Goal: Task Accomplishment & Management: Manage account settings

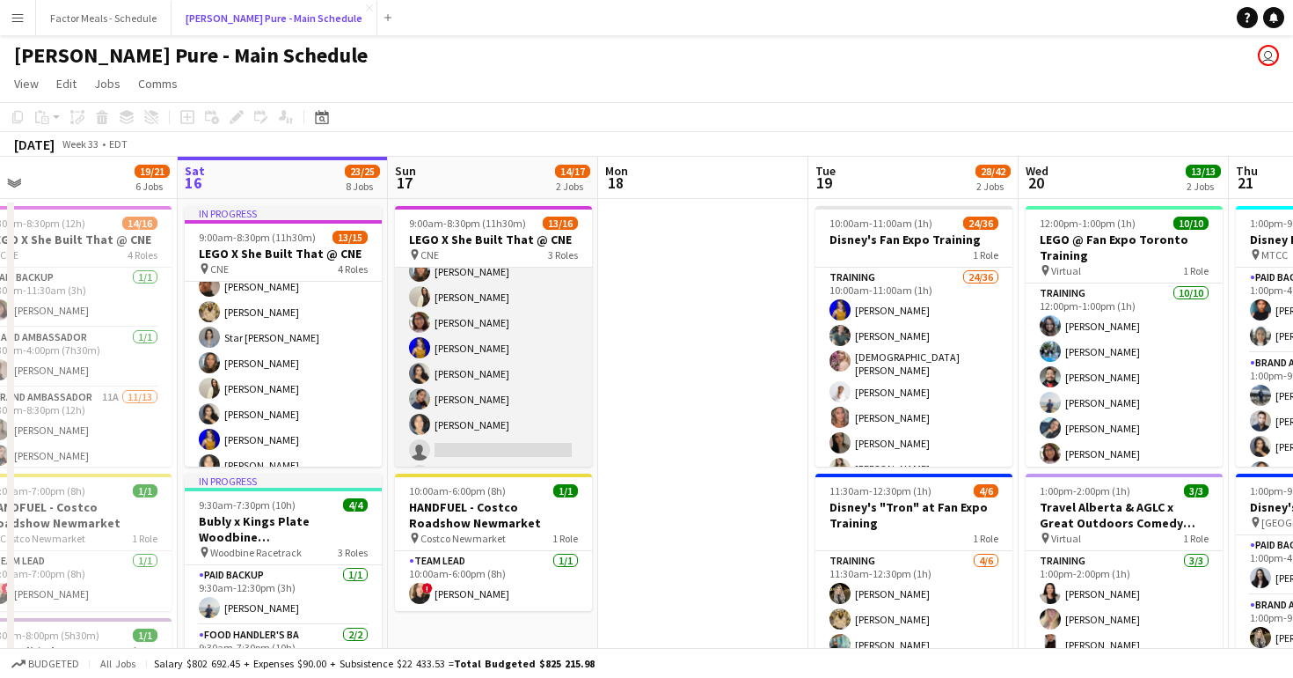
scroll to position [312, 0]
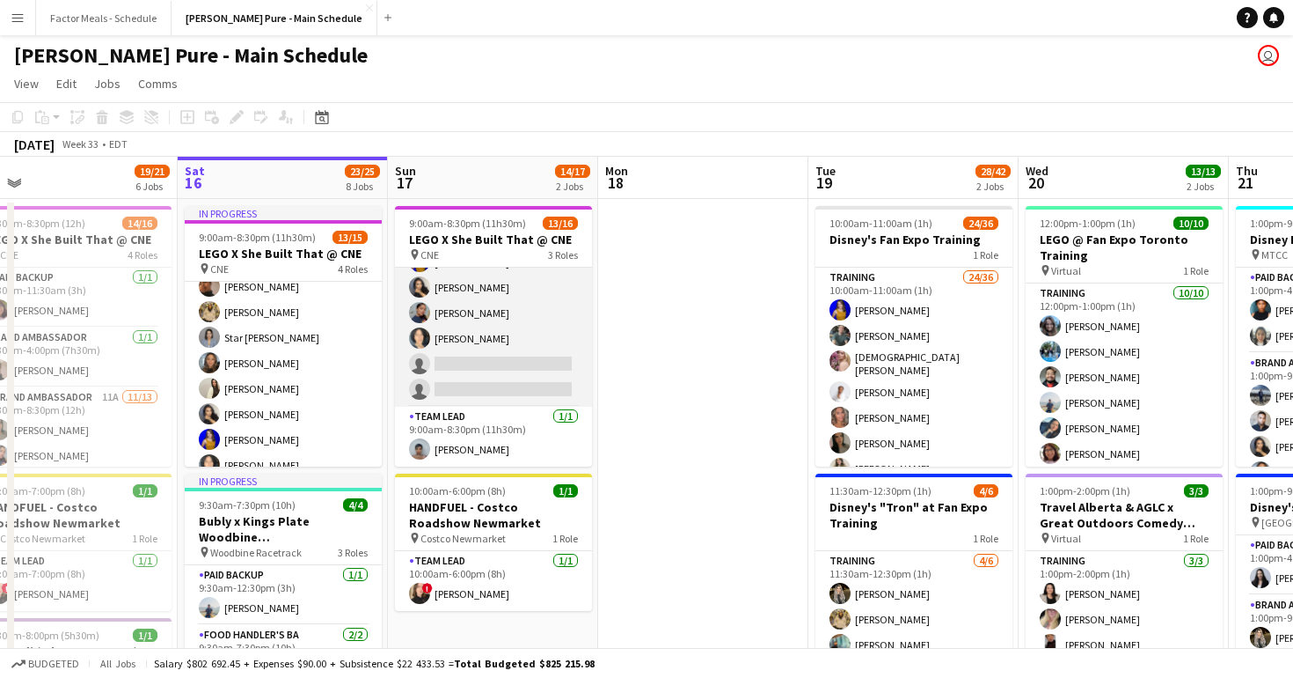
click at [451, 362] on app-card-role "Brand Ambassador 8A [DATE] 9:00am-8:30pm (11h30m) [PERSON_NAME] [PERSON_NAME] […" at bounding box center [493, 211] width 197 height 392
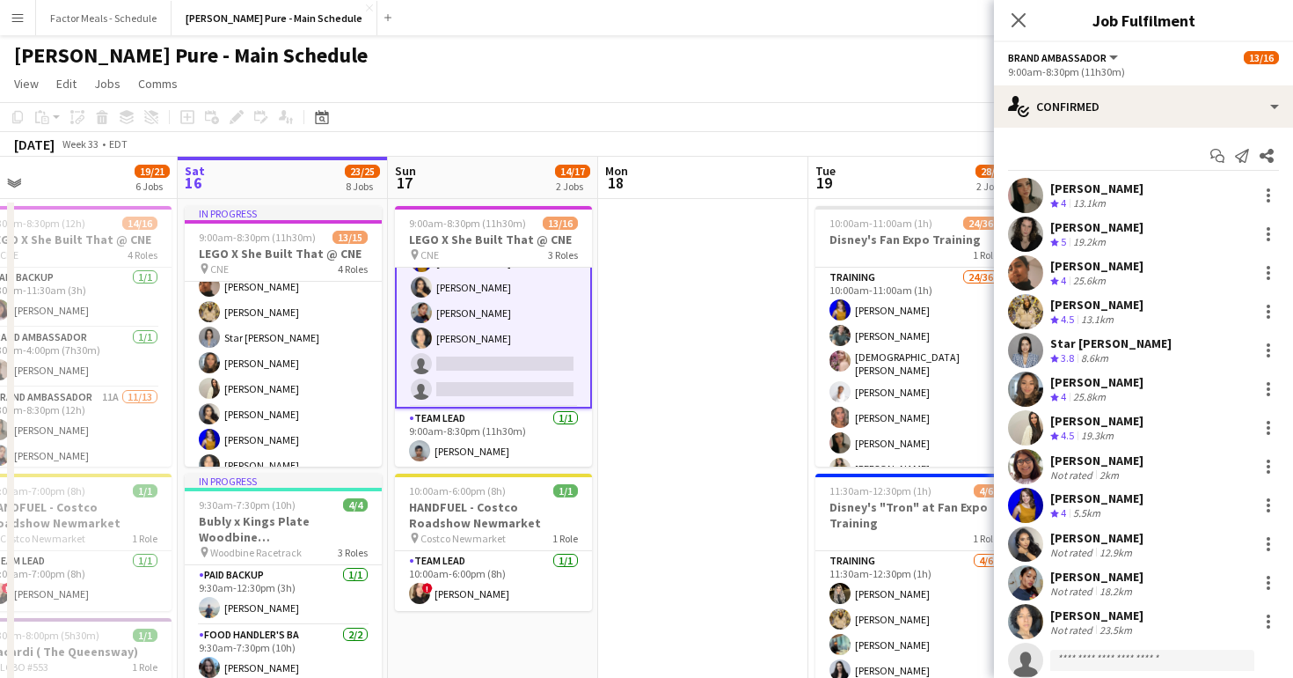
scroll to position [90, 0]
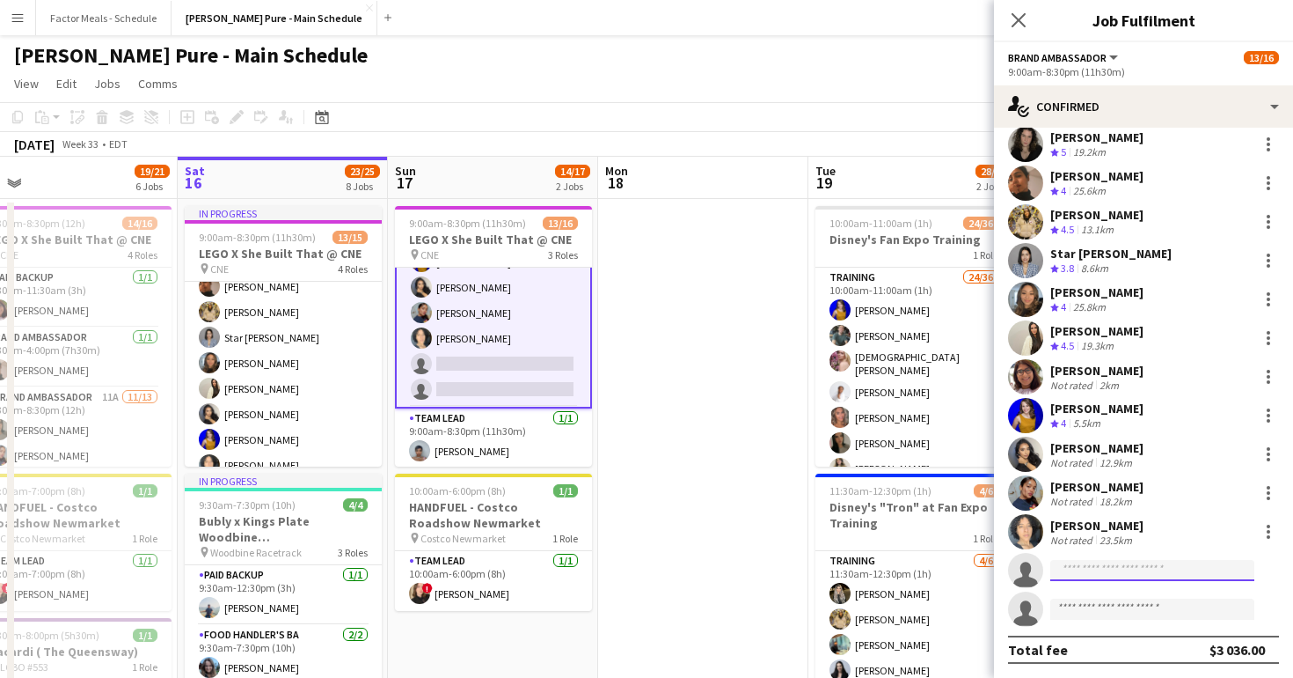
click at [1132, 570] on input at bounding box center [1153, 570] width 204 height 21
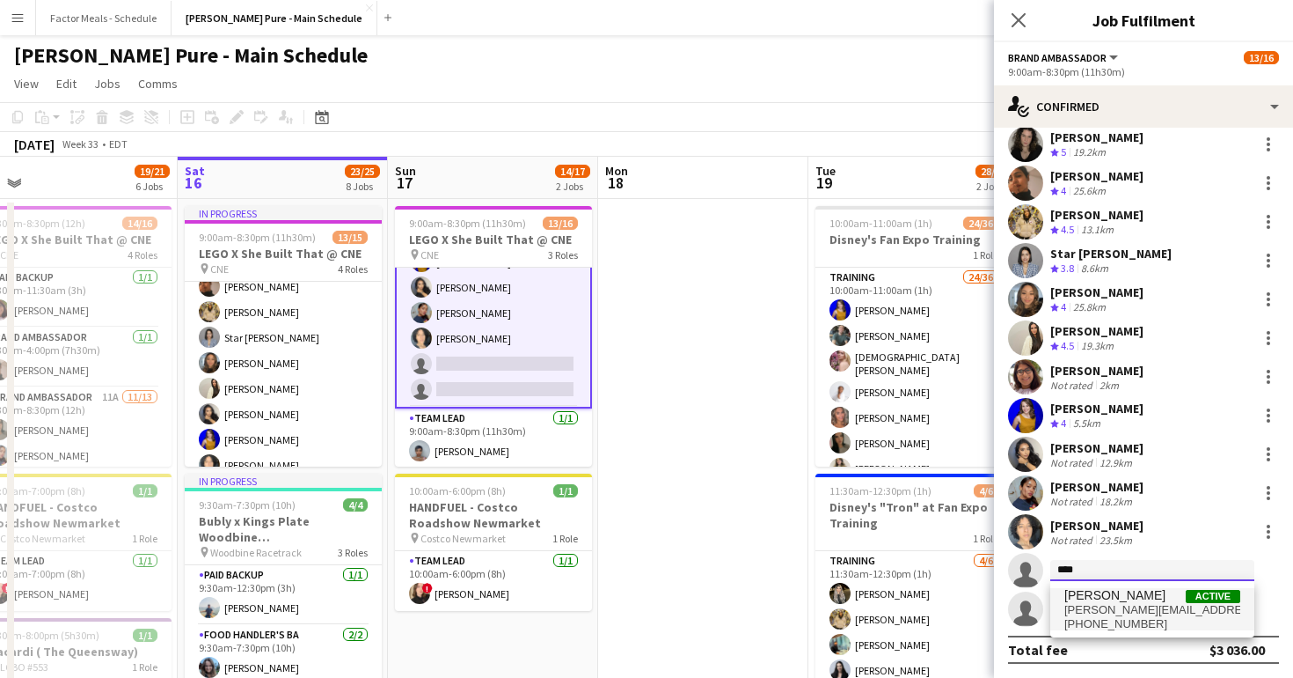
type input "****"
click at [1205, 604] on span "[PERSON_NAME][EMAIL_ADDRESS][DOMAIN_NAME]" at bounding box center [1153, 610] width 176 height 14
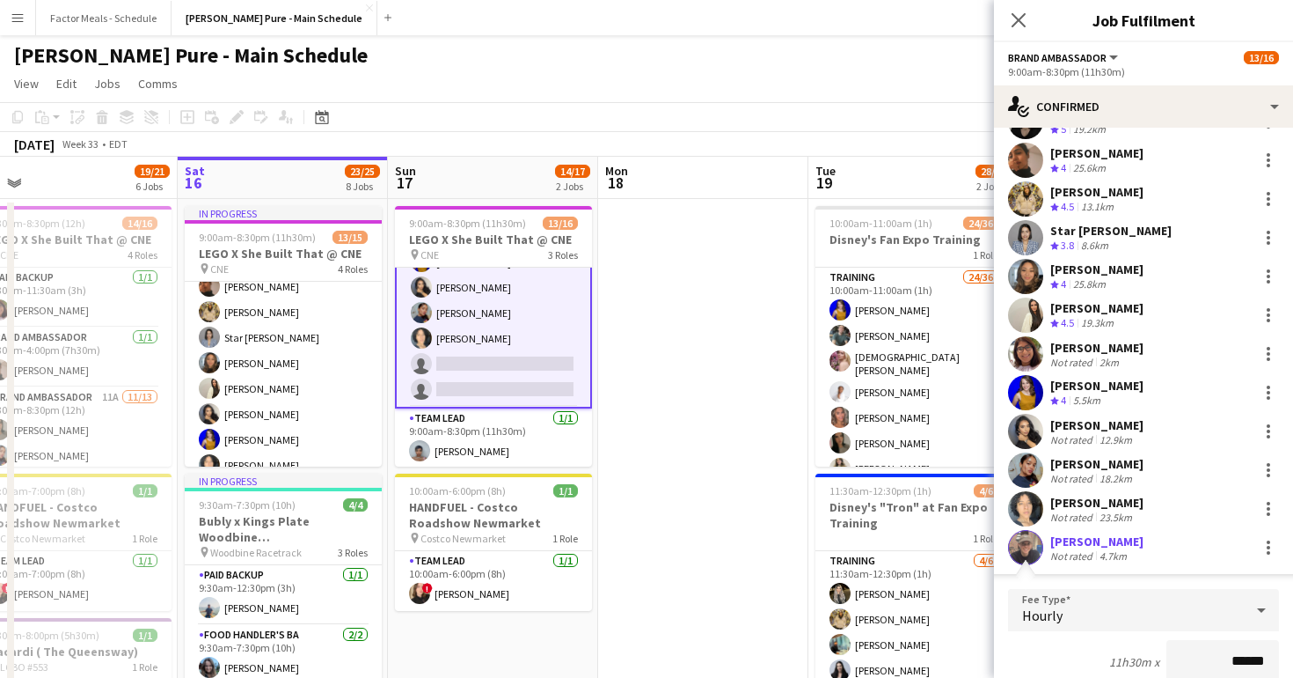
scroll to position [260, 0]
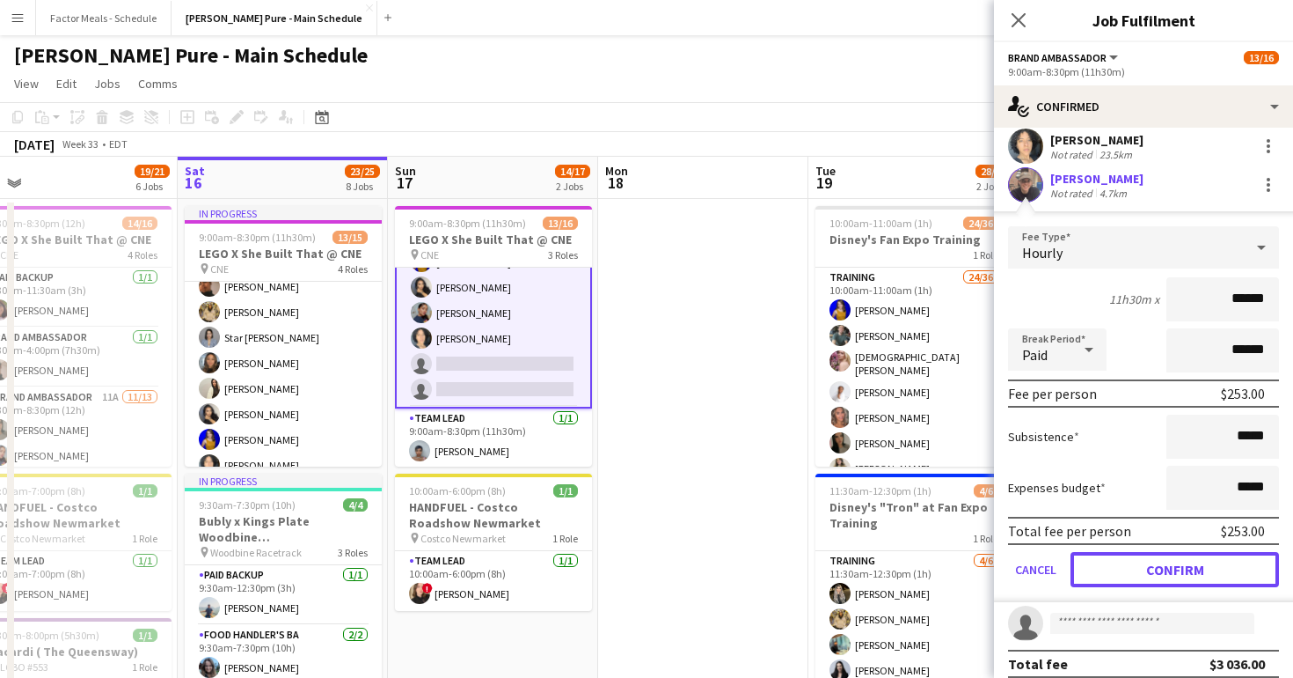
click at [1147, 586] on button "Confirm" at bounding box center [1175, 569] width 209 height 35
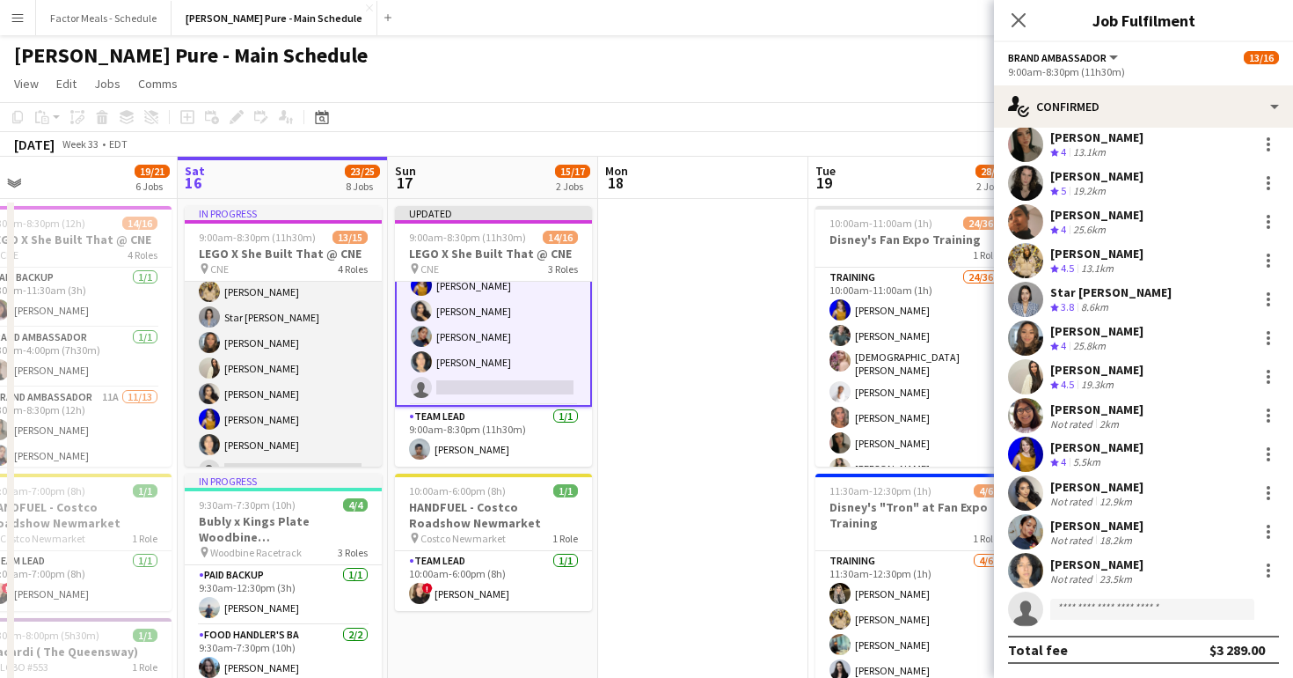
scroll to position [187, 0]
click at [274, 450] on app-card-role "Brand Ambassador 10A [DATE] 9:00am-8:30pm (11h30m) [PERSON_NAME] [PERSON_NAME] …" at bounding box center [283, 311] width 197 height 315
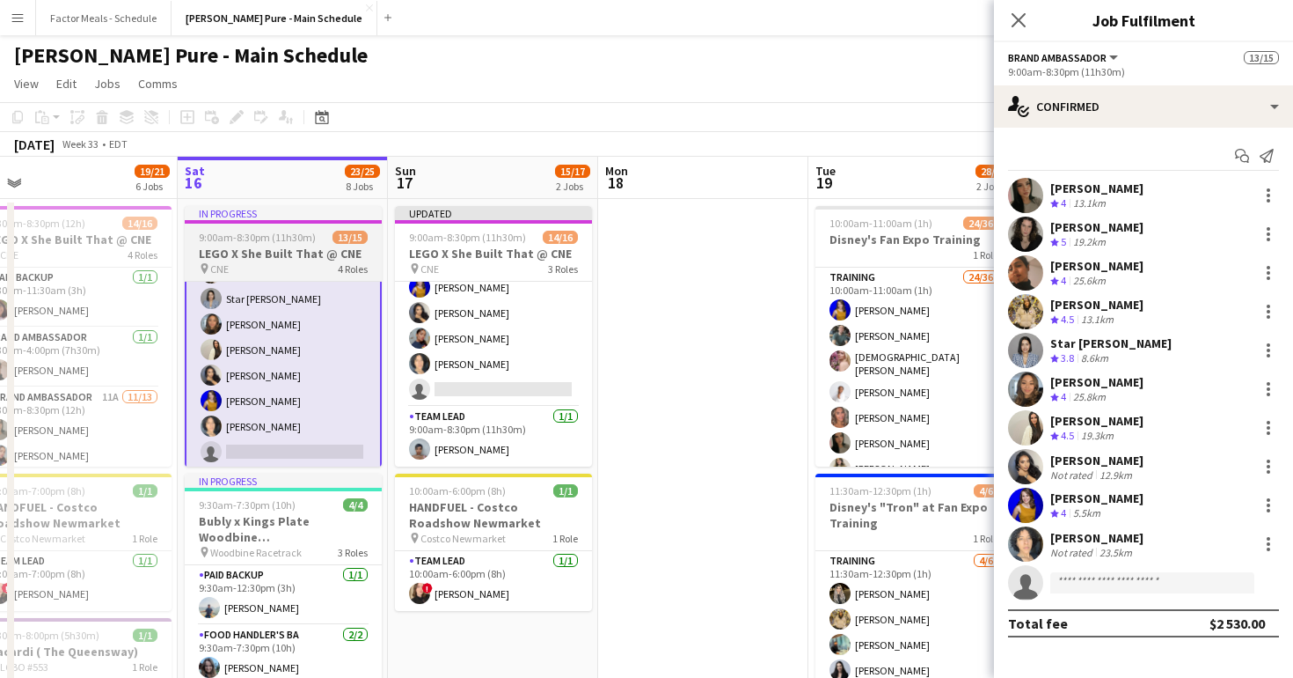
click at [230, 241] on span "9:00am-8:30pm (11h30m)" at bounding box center [257, 237] width 117 height 13
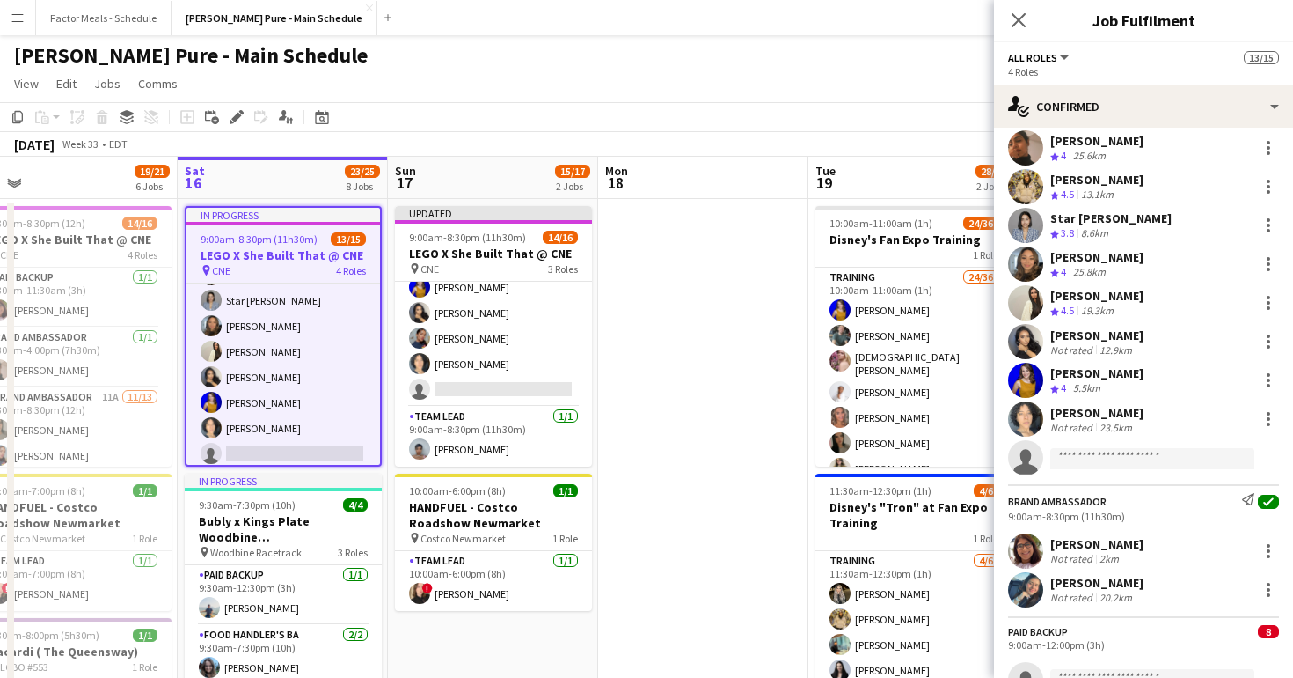
scroll to position [0, 0]
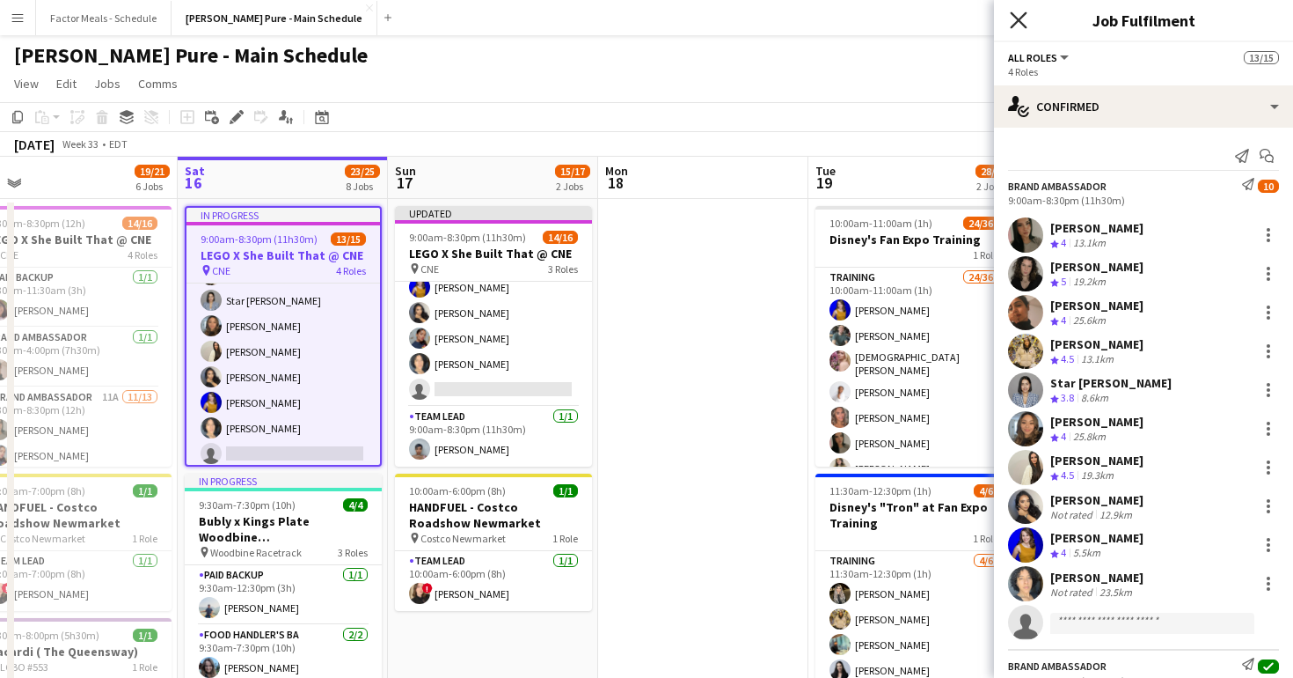
click at [1024, 19] on icon "Close pop-in" at bounding box center [1018, 19] width 17 height 17
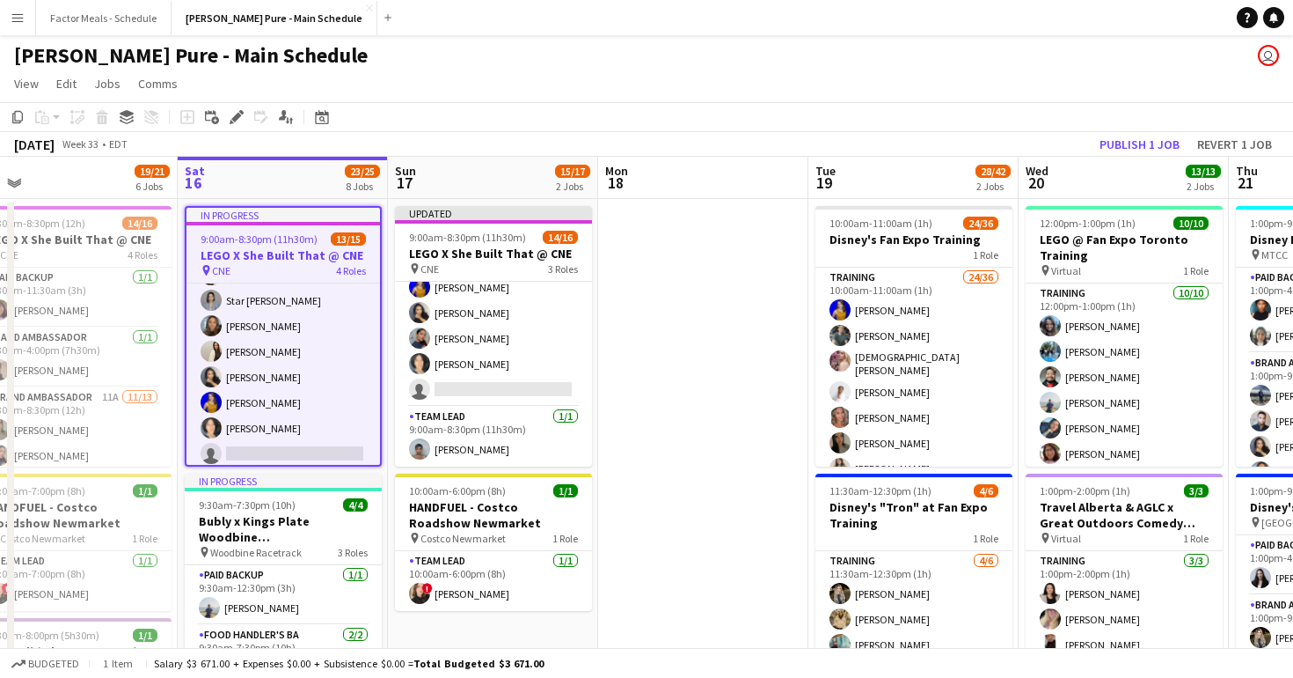
click at [272, 257] on h3 "LEGO X She Built That @ CNE" at bounding box center [284, 255] width 194 height 16
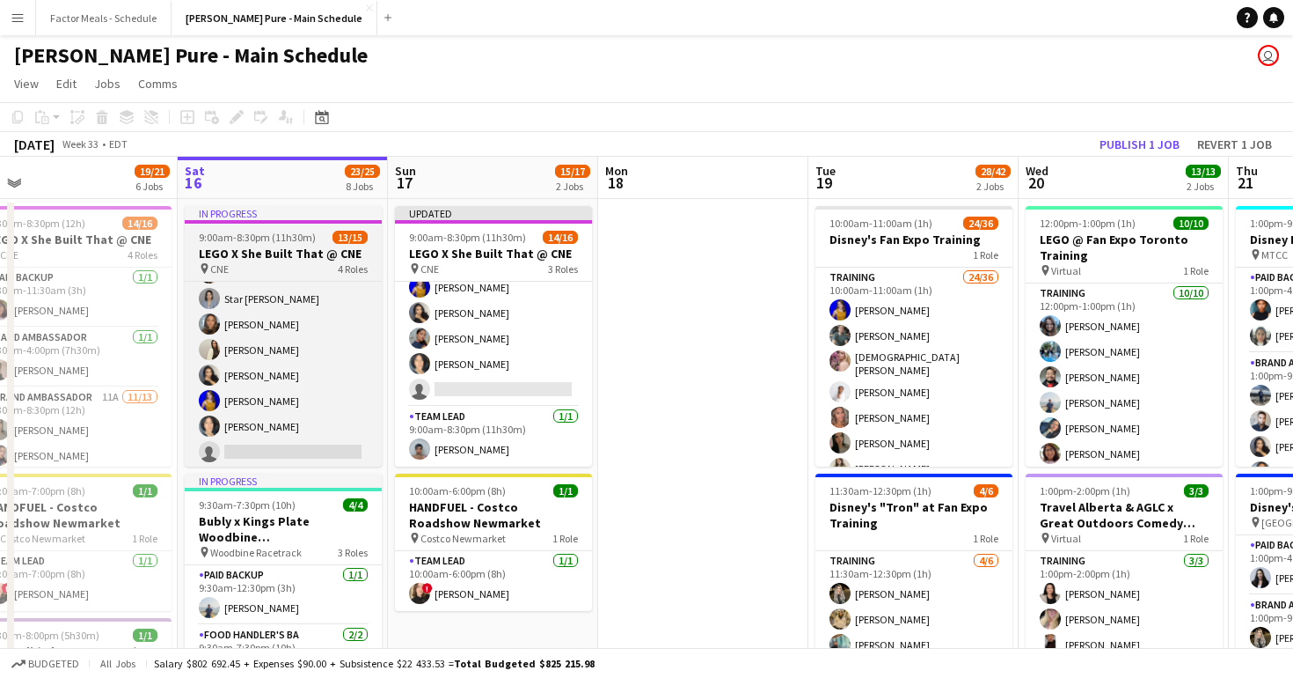
click at [287, 255] on h3 "LEGO X She Built That @ CNE" at bounding box center [283, 254] width 197 height 16
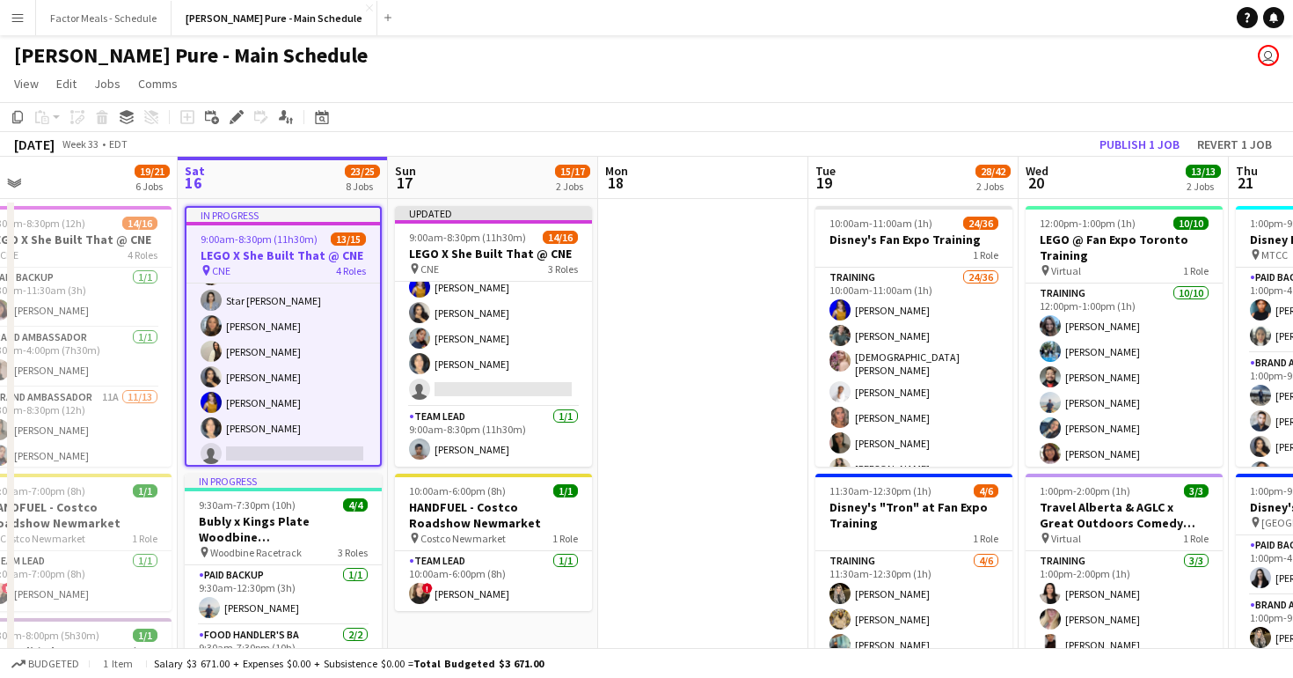
click at [791, 71] on app-page-menu "View Day view expanded Day view collapsed Month view Date picker Jump to [DATE]…" at bounding box center [646, 85] width 1293 height 33
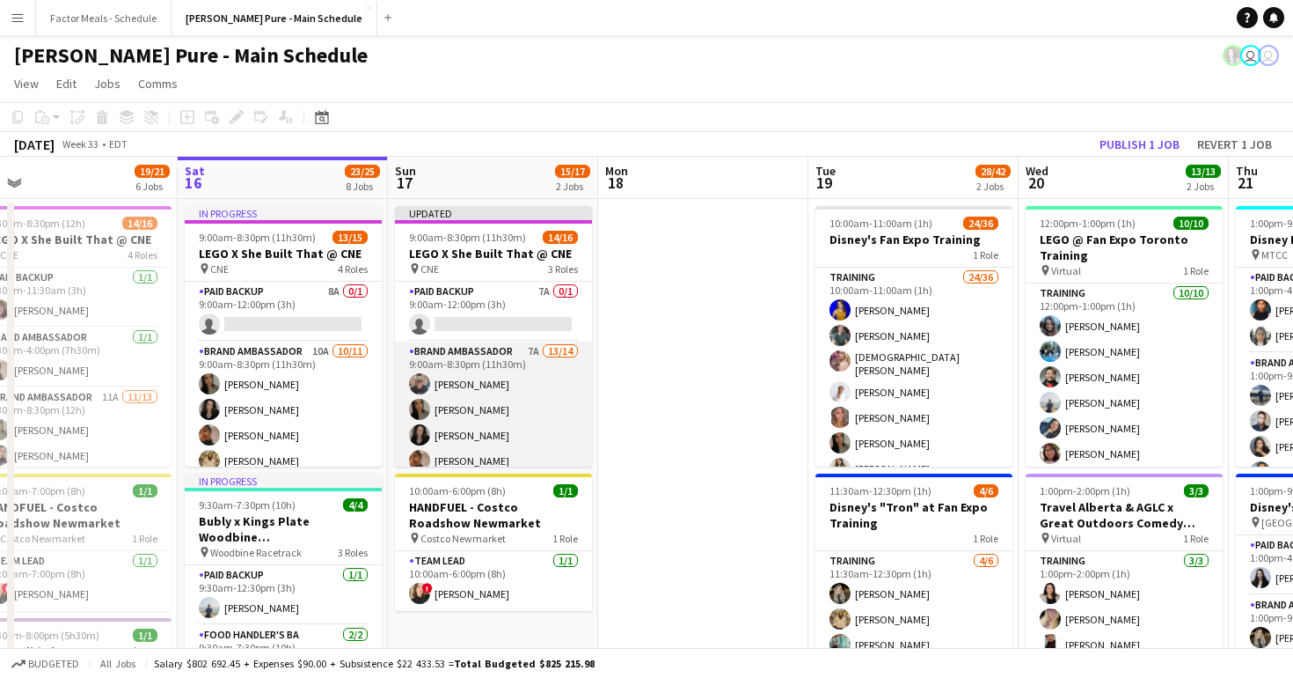
click at [476, 384] on app-card-role "Brand Ambassador 7A 13/14 9:00am-8:30pm (11h30m) [PERSON_NAME] [PERSON_NAME] [P…" at bounding box center [493, 537] width 197 height 392
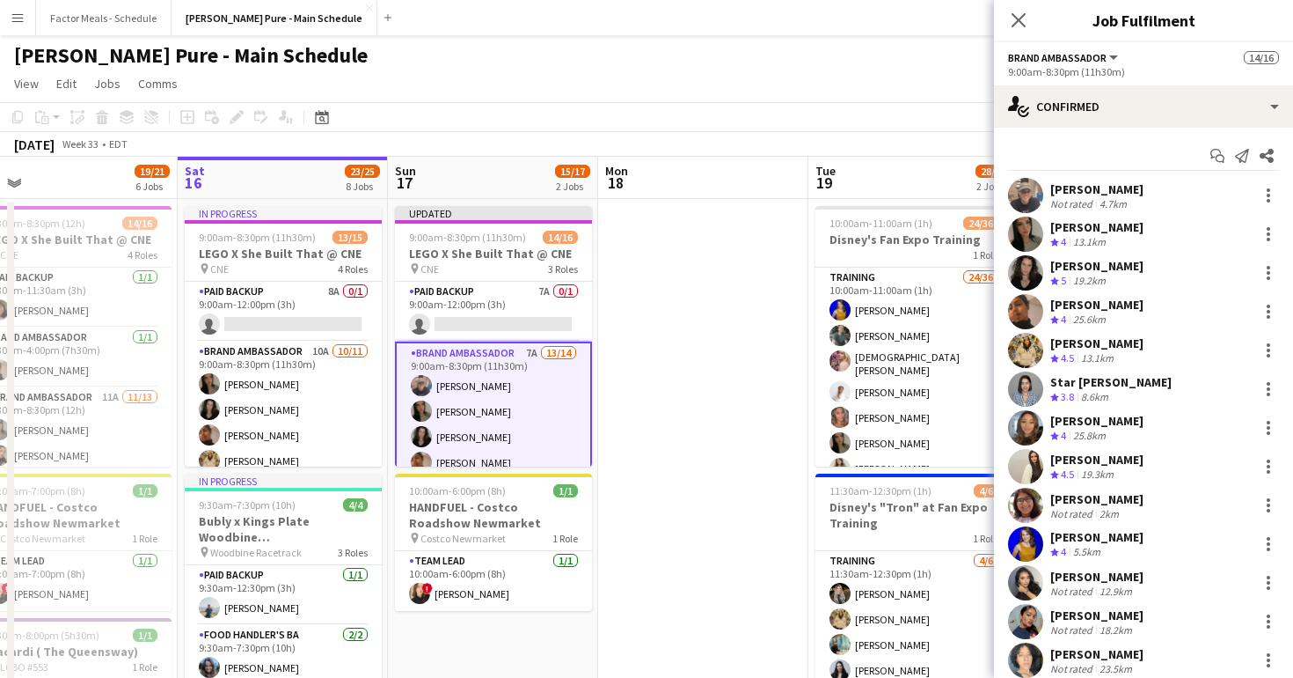
click at [1085, 185] on div "[PERSON_NAME]" at bounding box center [1097, 189] width 93 height 16
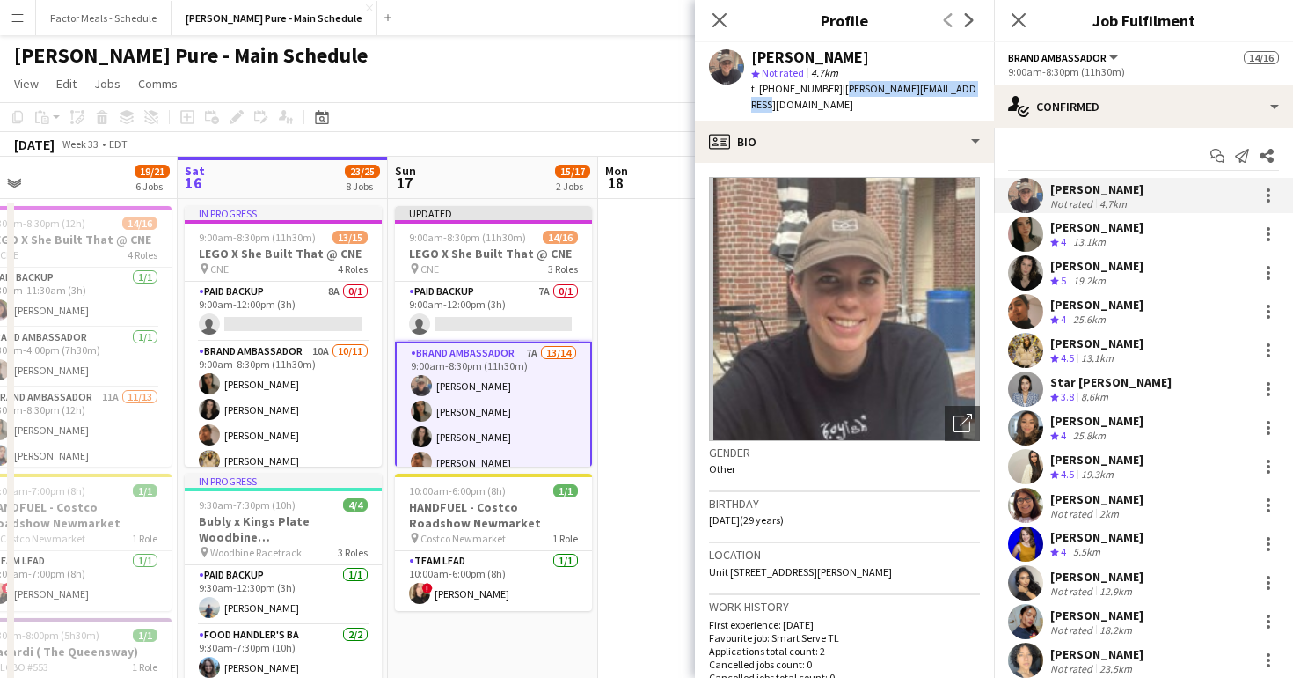
drag, startPoint x: 830, startPoint y: 90, endPoint x: 963, endPoint y: 90, distance: 132.9
click at [963, 90] on div "[PERSON_NAME] star Not rated 4.7km t. [PHONE_NUMBER] | [PERSON_NAME][EMAIL_ADDR…" at bounding box center [844, 81] width 299 height 78
copy span "[PERSON_NAME][EMAIL_ADDRESS][DOMAIN_NAME]"
click at [720, 19] on icon at bounding box center [719, 19] width 17 height 17
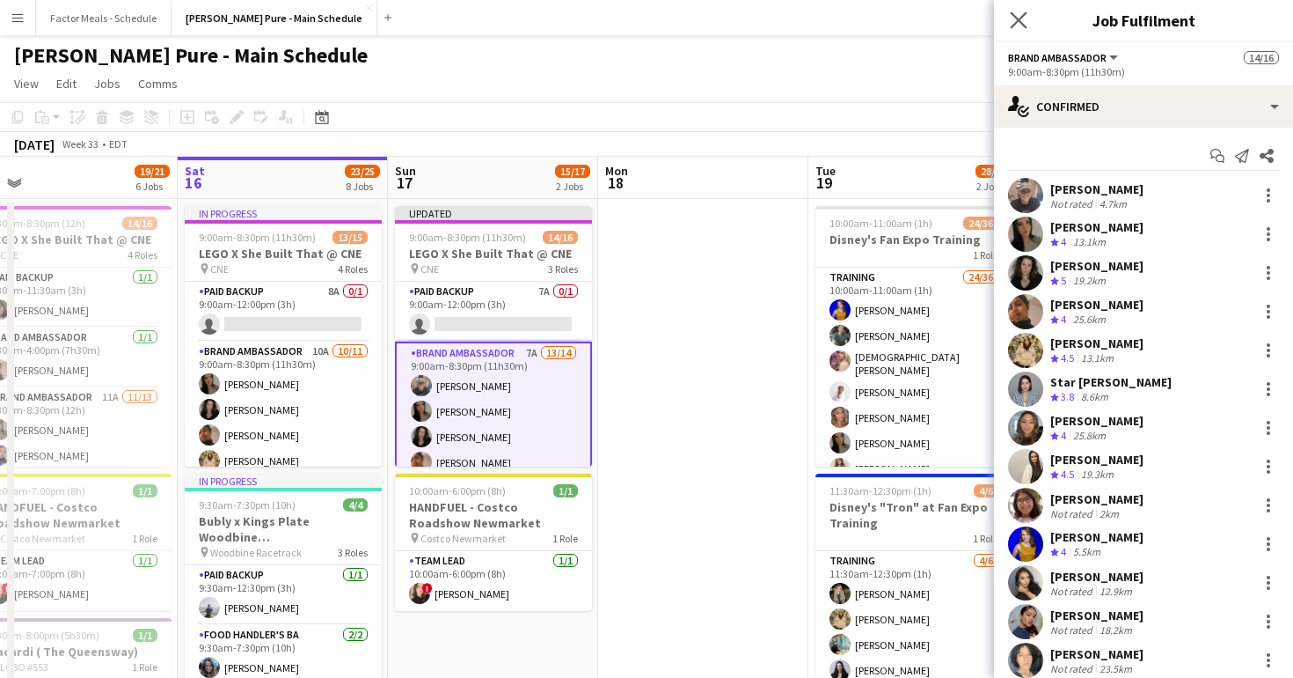
click at [1010, 20] on icon "Close pop-in" at bounding box center [1018, 19] width 17 height 17
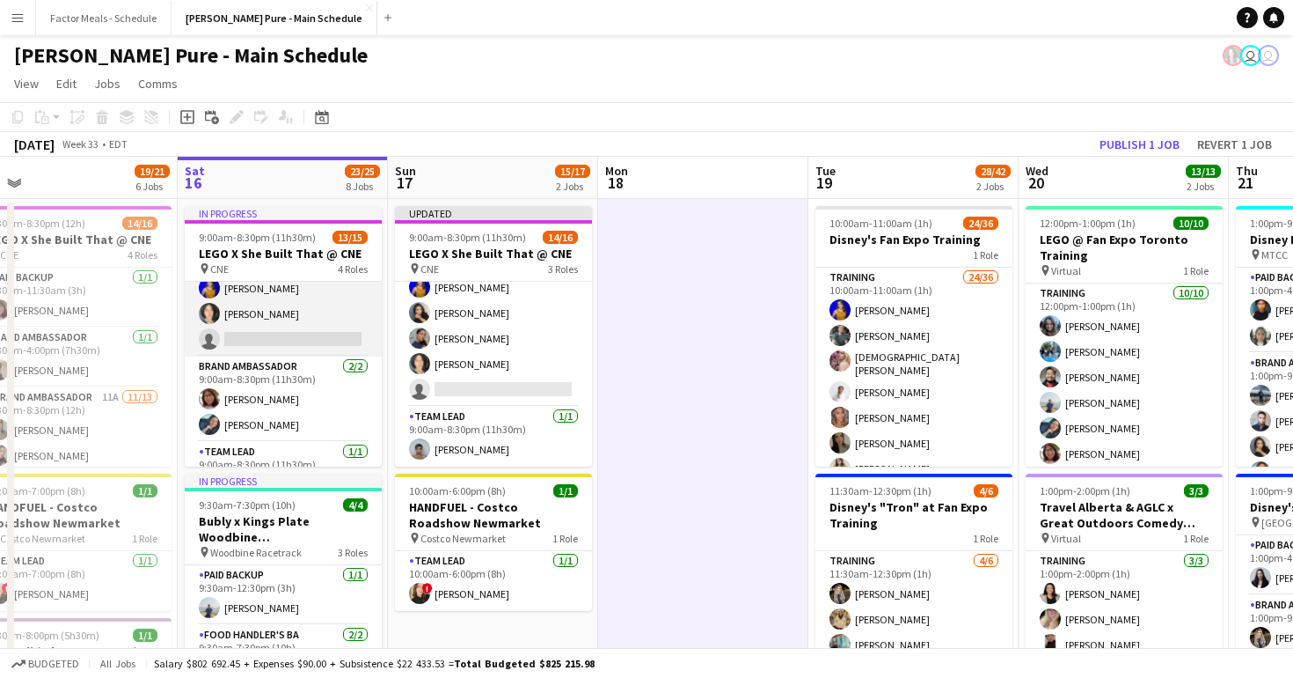
scroll to position [335, 0]
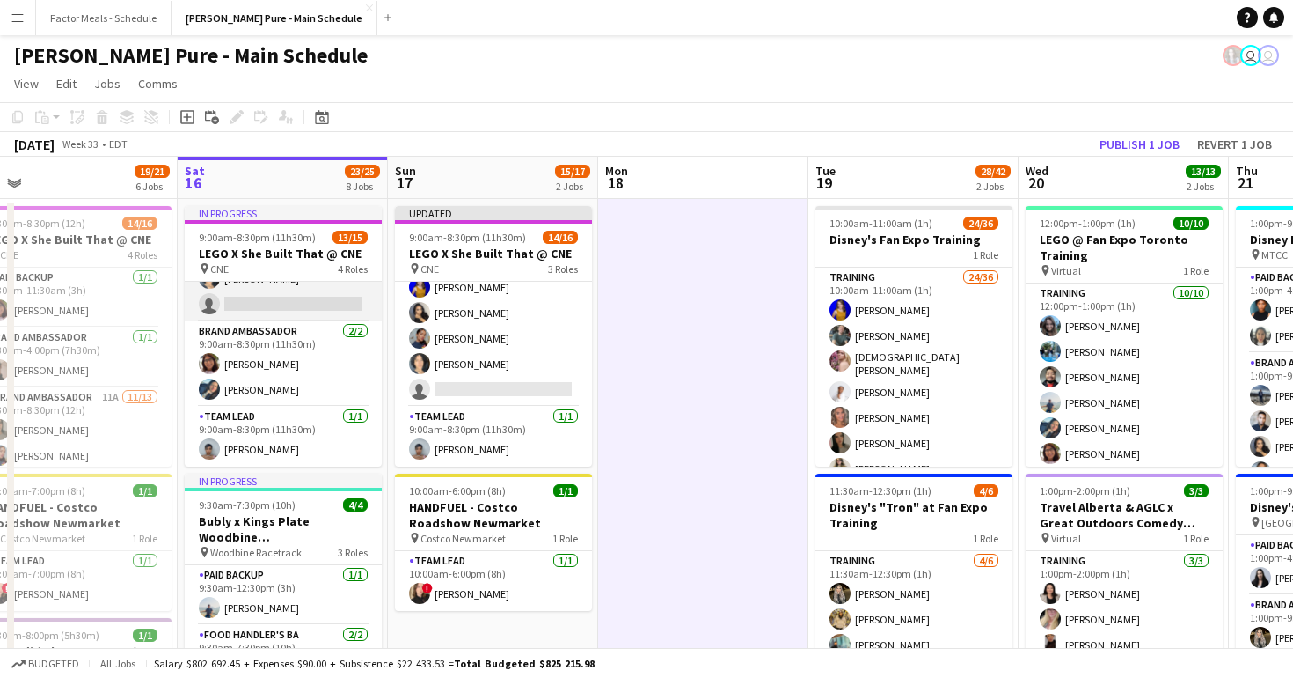
click at [233, 304] on app-card-role "Brand Ambassador 10A [DATE] 9:00am-8:30pm (11h30m) [PERSON_NAME] [PERSON_NAME] …" at bounding box center [283, 163] width 197 height 315
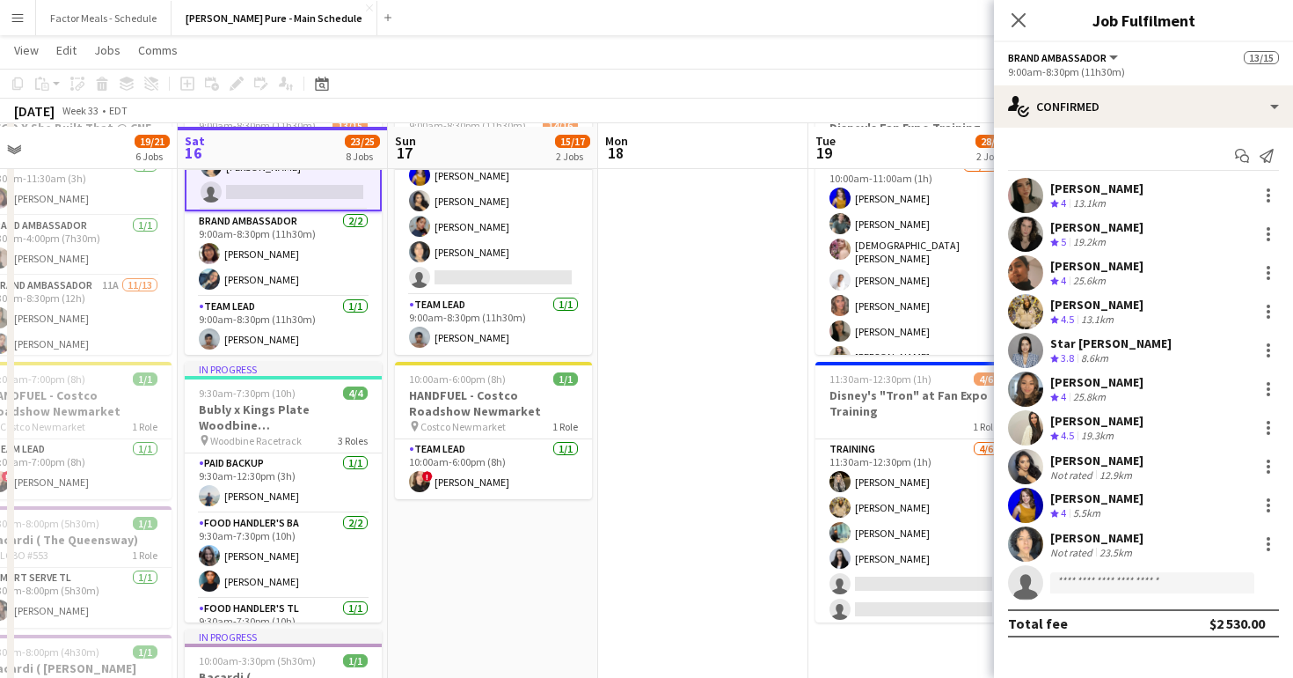
scroll to position [116, 0]
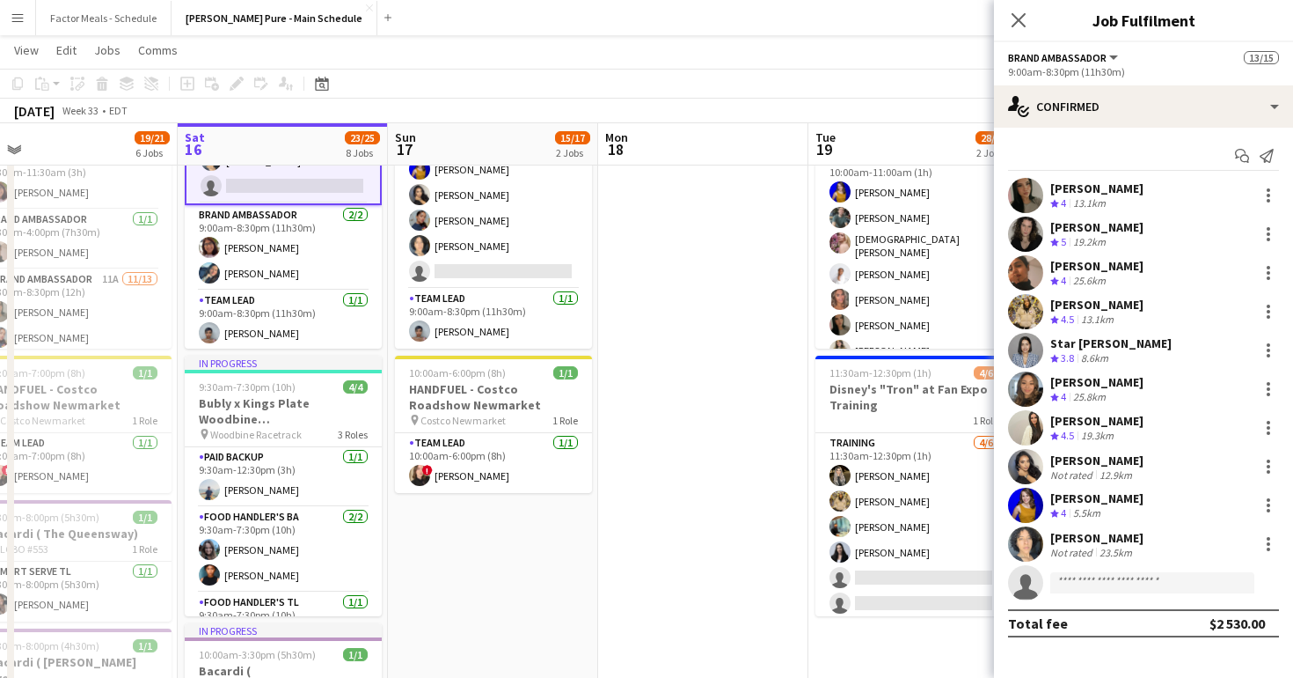
click at [1027, 595] on icon at bounding box center [1026, 587] width 25 height 25
click at [1034, 575] on icon "single-neutral-actions" at bounding box center [1025, 587] width 35 height 40
click at [1020, 16] on icon "Close pop-in" at bounding box center [1018, 19] width 17 height 17
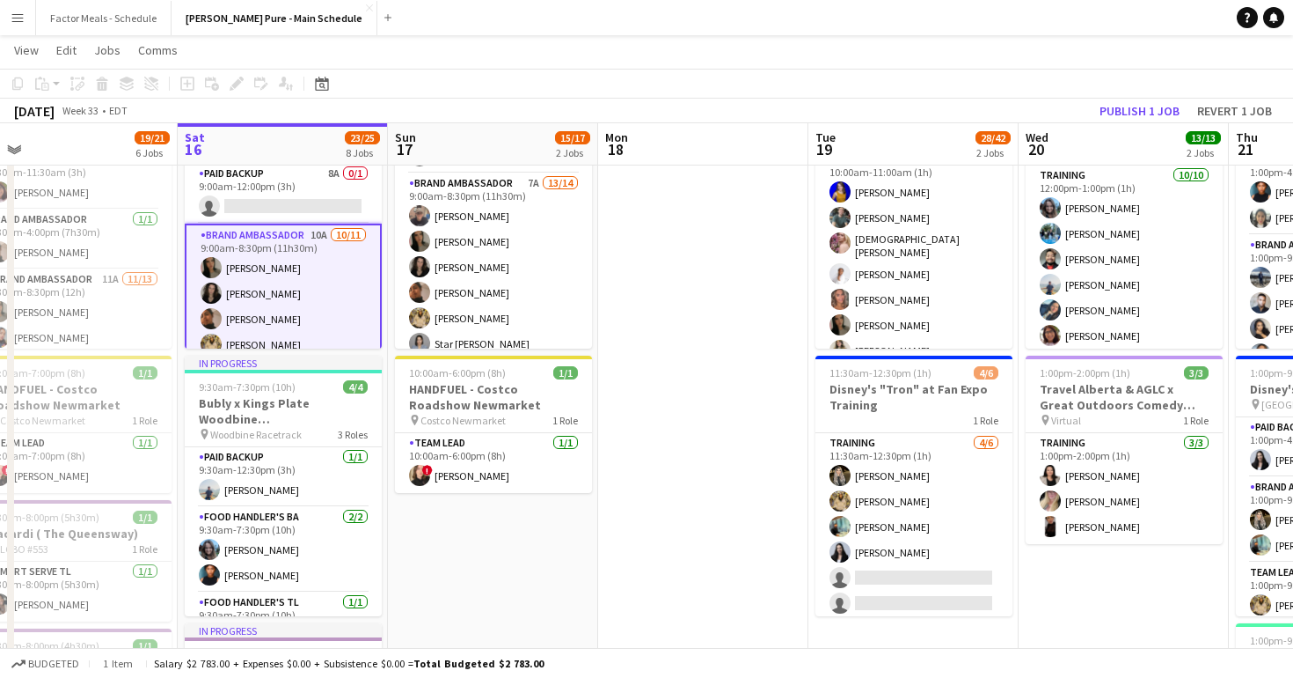
scroll to position [51, 0]
